Goal: Information Seeking & Learning: Learn about a topic

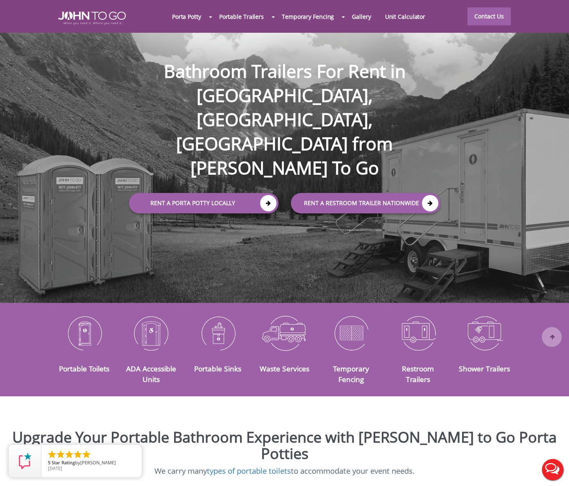
scroll to position [123, 0]
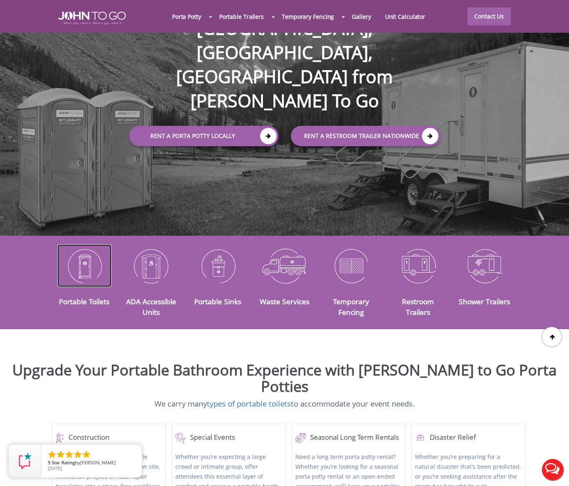
click at [95, 255] on img at bounding box center [84, 265] width 54 height 43
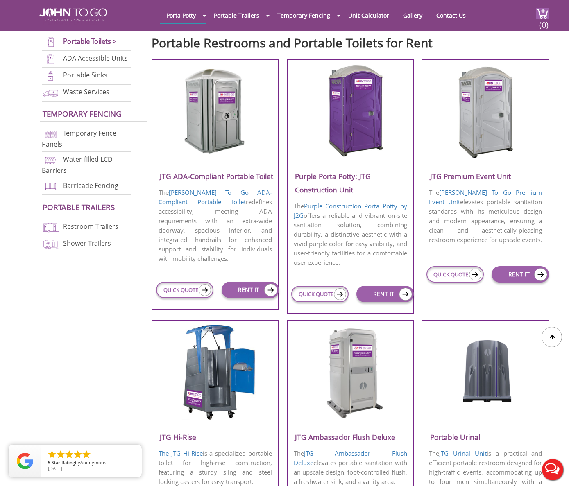
scroll to position [287, 0]
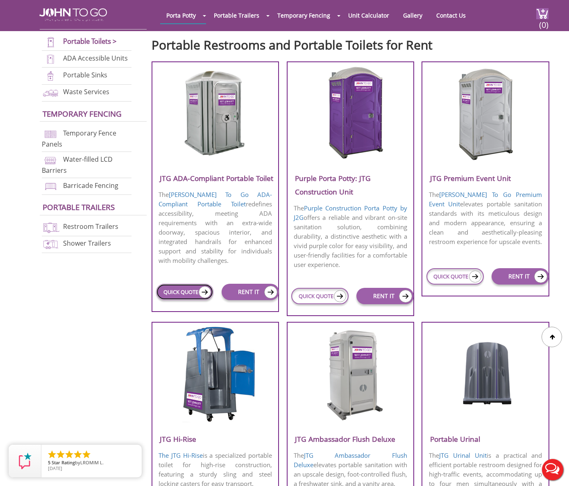
click at [189, 284] on link "QUICK QUOTE" at bounding box center [184, 292] width 57 height 16
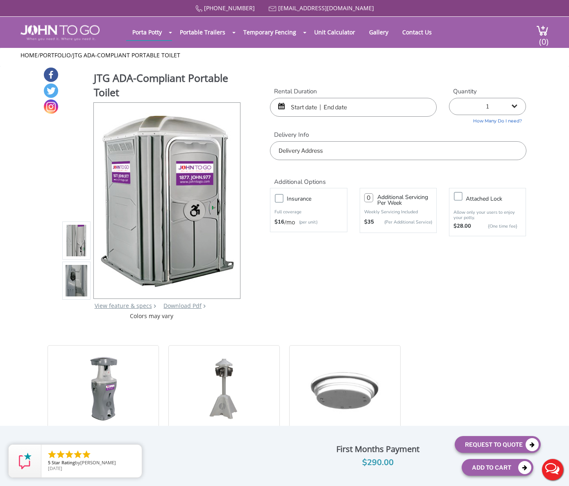
click at [81, 281] on img at bounding box center [77, 280] width 22 height 193
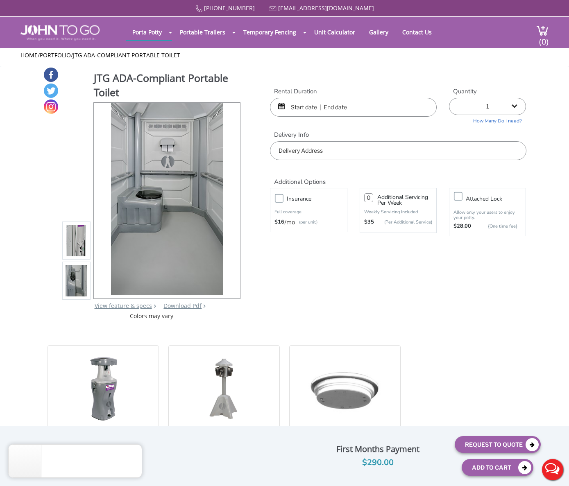
click at [81, 250] on img at bounding box center [77, 240] width 22 height 193
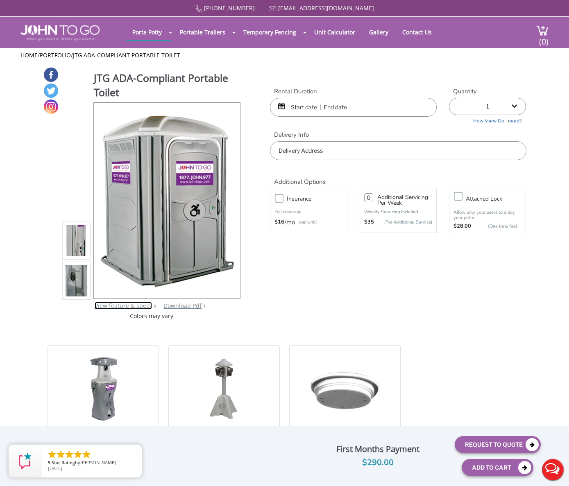
click at [127, 307] on link "View feature & specs" at bounding box center [123, 306] width 57 height 8
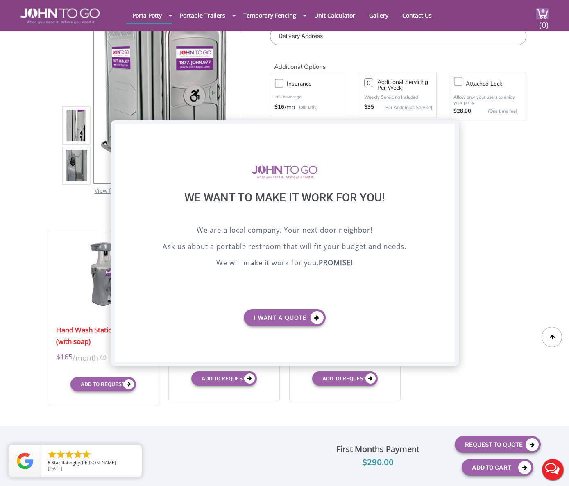
click at [448, 136] on div "X" at bounding box center [447, 131] width 13 height 14
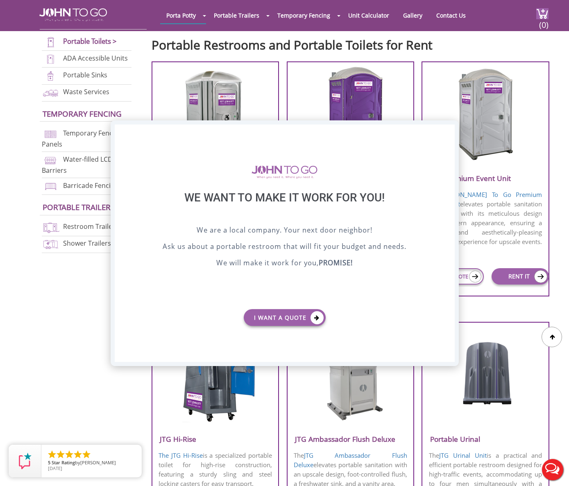
click at [449, 130] on div "X" at bounding box center [447, 131] width 13 height 14
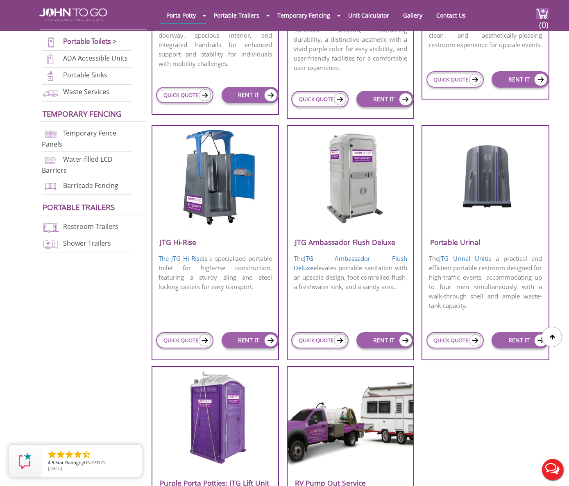
scroll to position [450, 0]
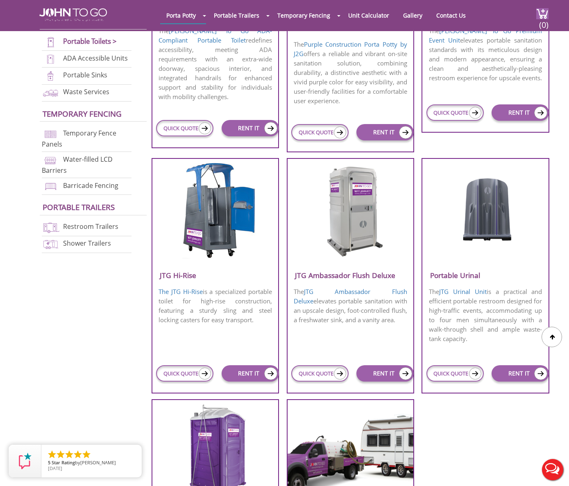
click at [354, 229] on img at bounding box center [350, 210] width 78 height 94
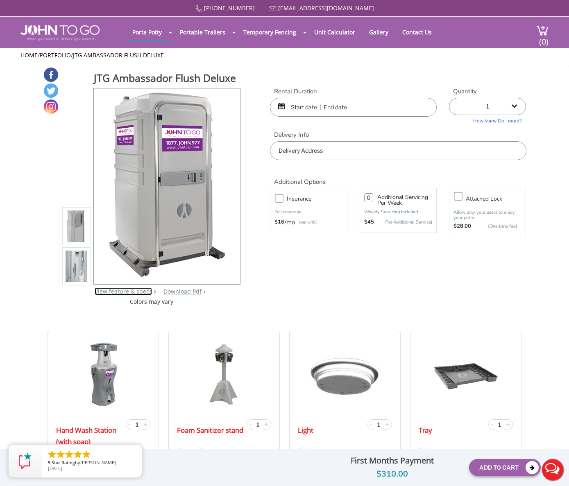
click at [125, 293] on link "View feature & specs" at bounding box center [123, 291] width 57 height 8
click at [231, 183] on div at bounding box center [229, 186] width 11 height 11
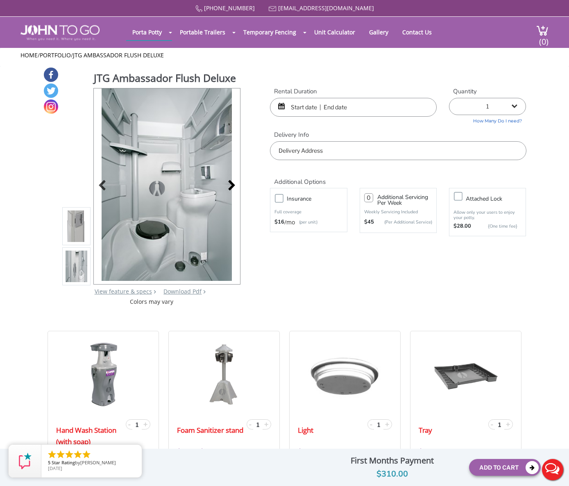
click at [229, 186] on div at bounding box center [229, 186] width 11 height 11
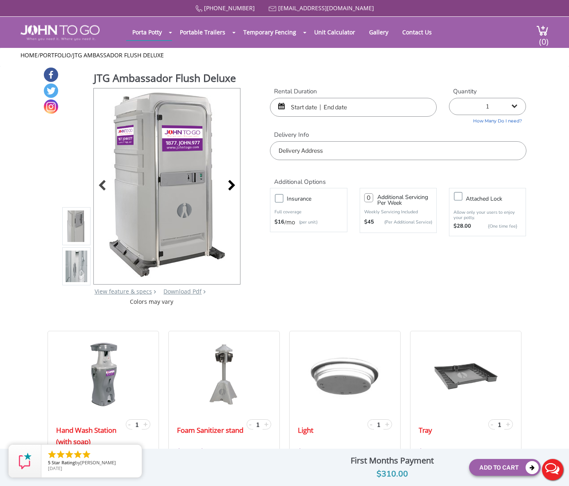
click at [229, 186] on div at bounding box center [229, 186] width 11 height 11
